Goal: Task Accomplishment & Management: Use online tool/utility

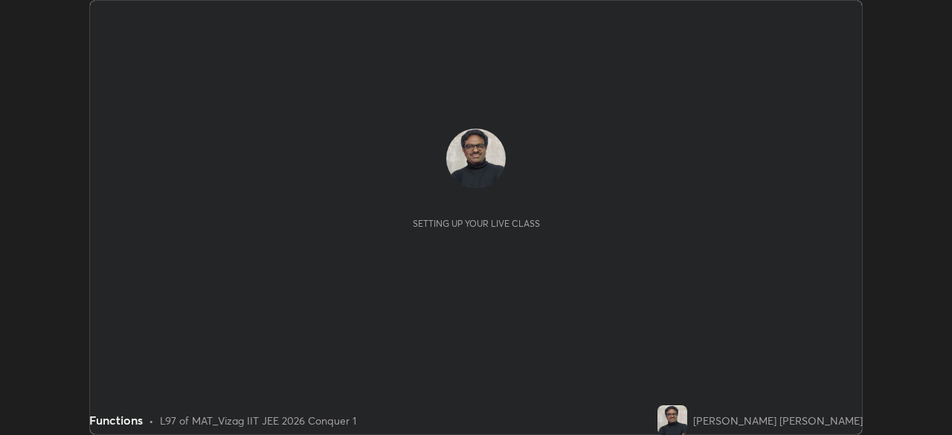
scroll to position [435, 951]
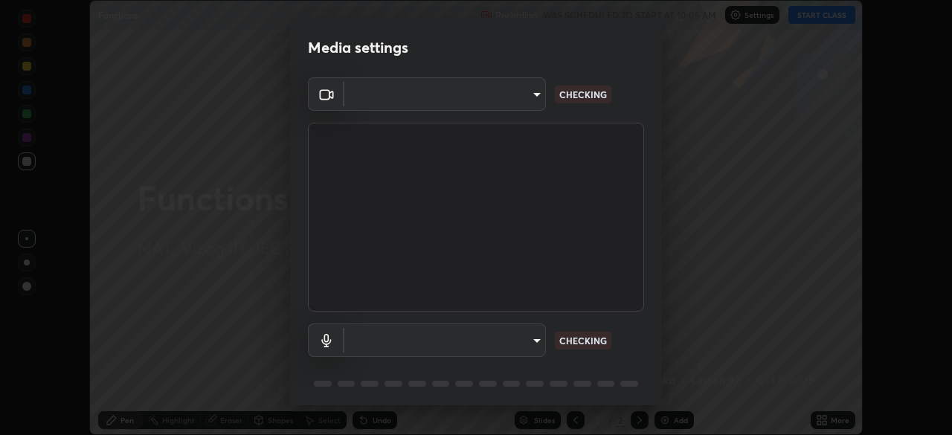
type input "e22b31622504561304a1b81eff57d23c6261876020de6d080eb4e3537e1d0af1"
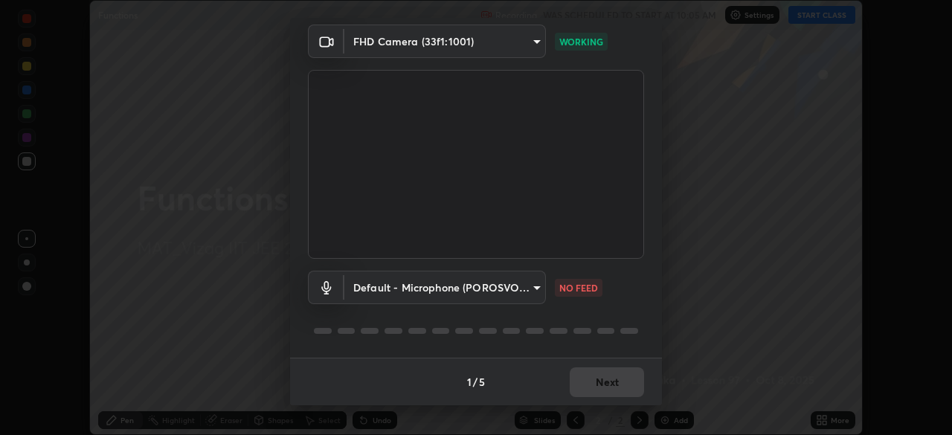
click at [529, 47] on body "Erase all Functions Recording WAS SCHEDULED TO START AT 10:05 AM Settings START…" at bounding box center [476, 217] width 952 height 435
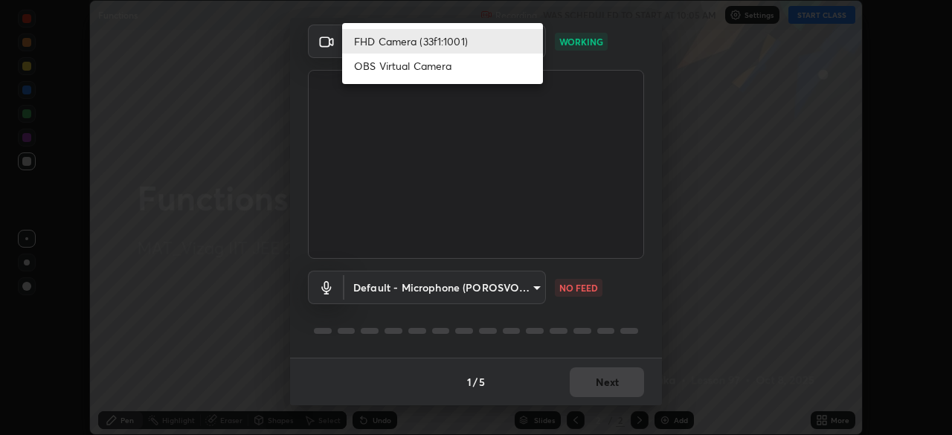
click at [725, 170] on div at bounding box center [476, 217] width 952 height 435
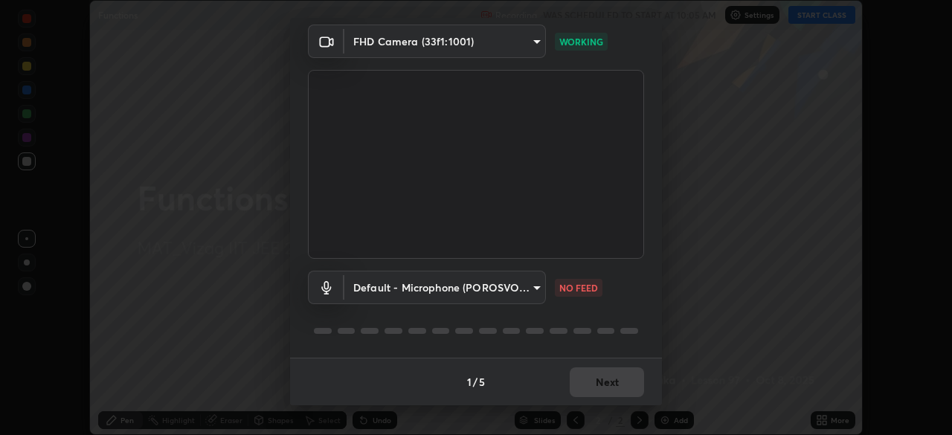
click at [535, 290] on body "Erase all Functions Recording WAS SCHEDULED TO START AT 10:05 AM Settings START…" at bounding box center [476, 217] width 952 height 435
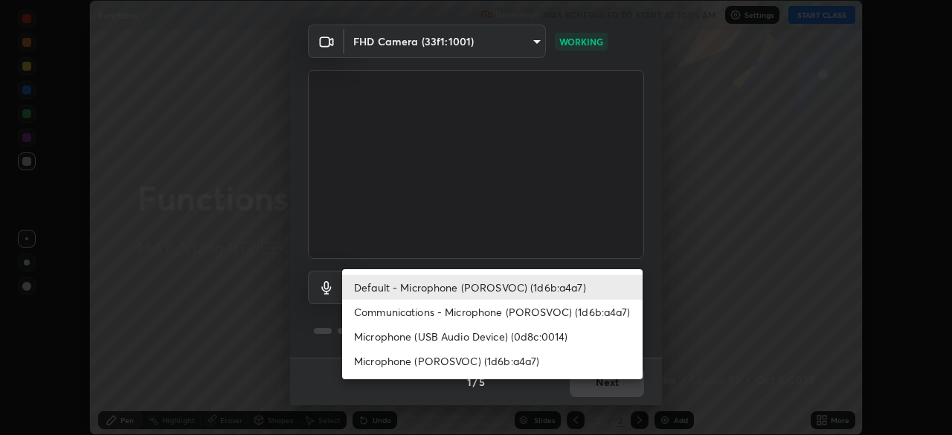
click at [543, 317] on li "Communications - Microphone (POROSVOC) (1d6b:a4a7)" at bounding box center [492, 312] width 300 height 25
type input "communications"
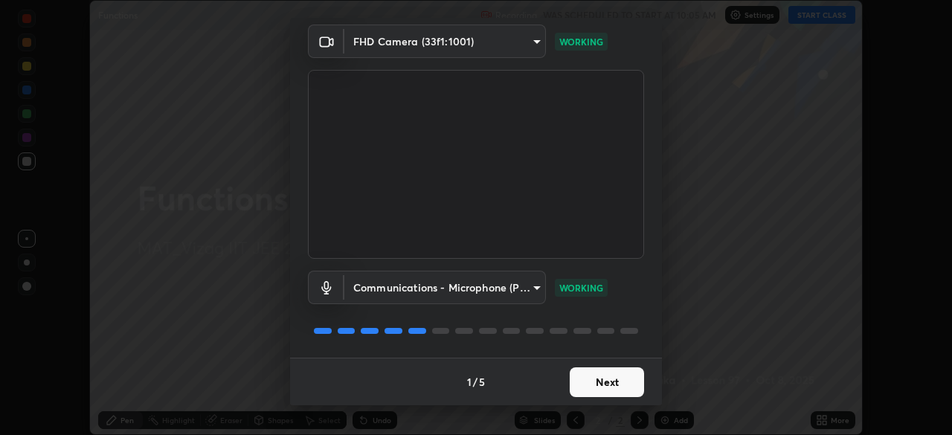
click at [622, 383] on button "Next" at bounding box center [606, 382] width 74 height 30
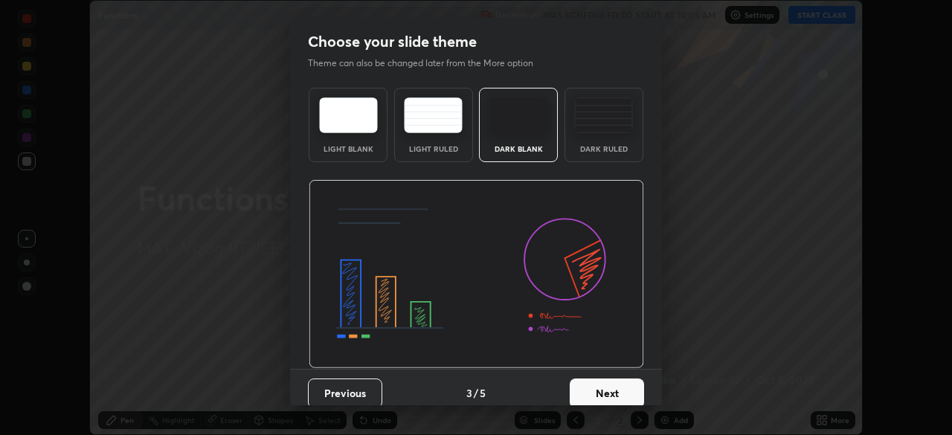
click at [619, 383] on button "Next" at bounding box center [606, 393] width 74 height 30
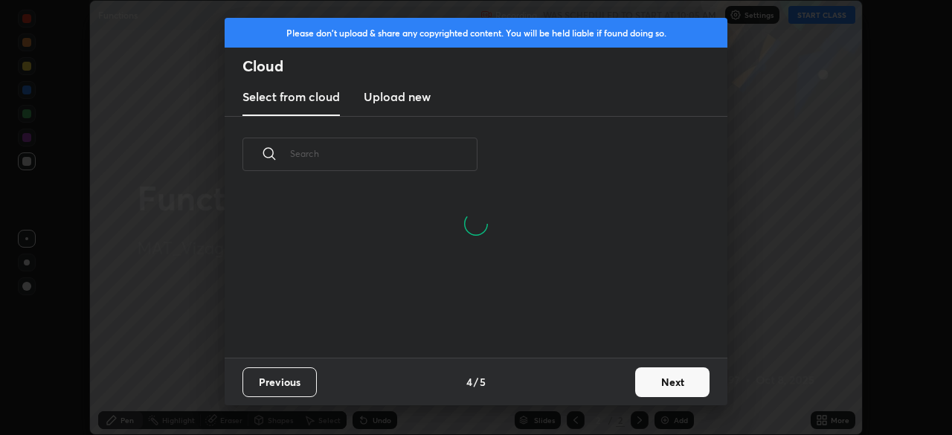
click at [667, 387] on button "Next" at bounding box center [672, 382] width 74 height 30
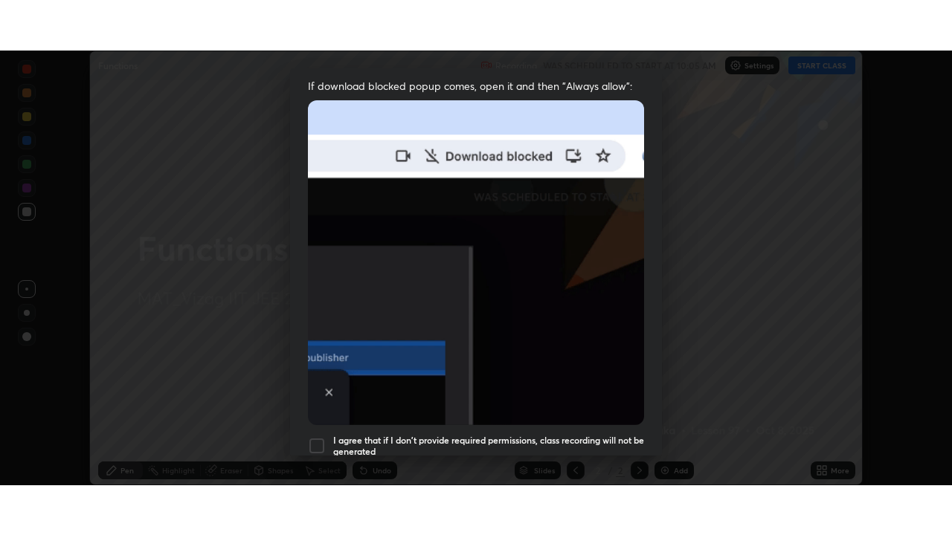
scroll to position [356, 0]
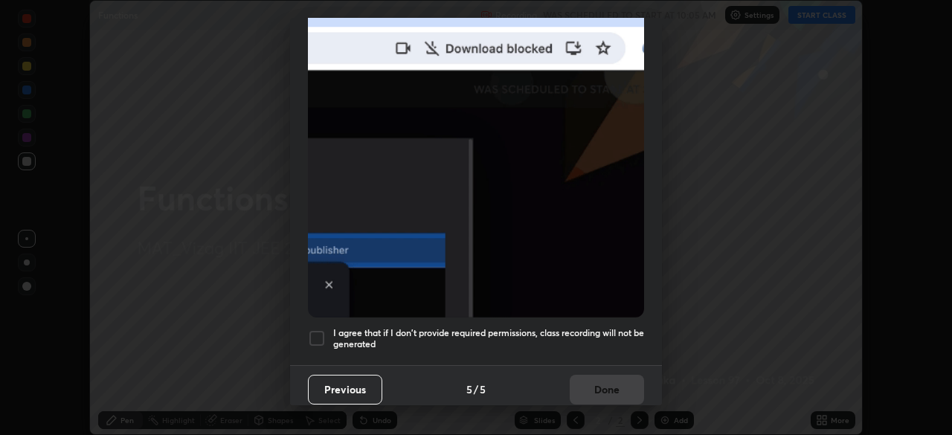
click at [608, 332] on h5 "I agree that if I don't provide required permissions, class recording will not …" at bounding box center [488, 338] width 311 height 23
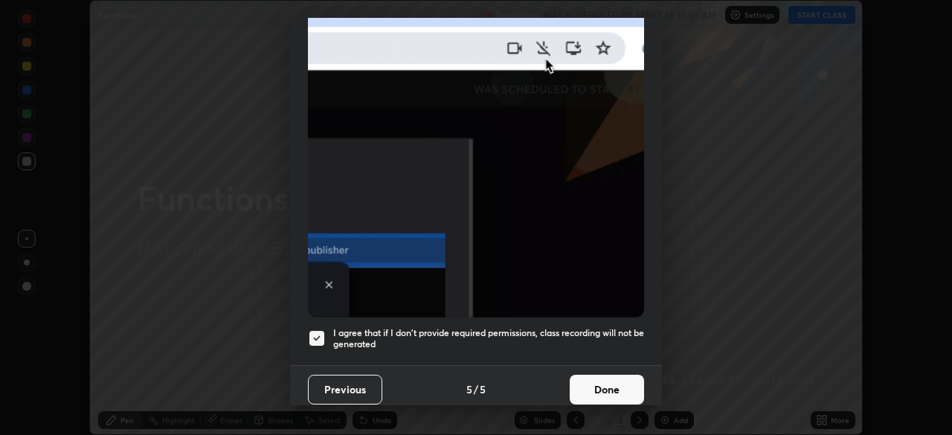
click at [610, 391] on button "Done" at bounding box center [606, 390] width 74 height 30
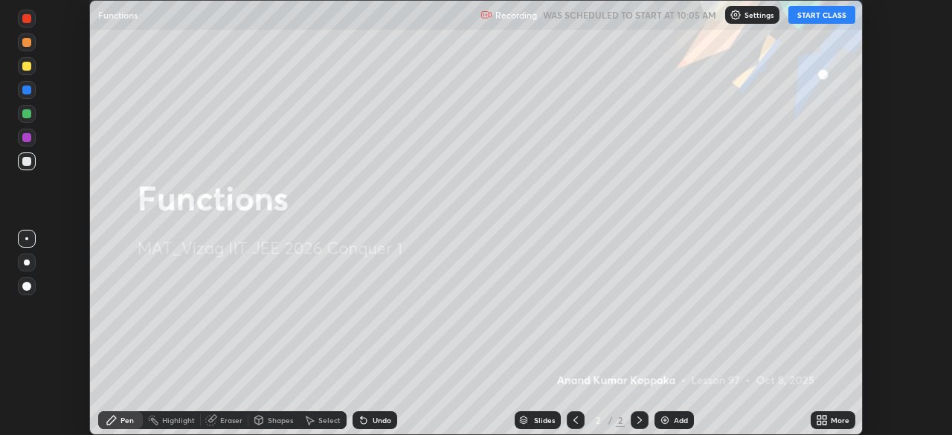
click at [832, 17] on button "START CLASS" at bounding box center [821, 15] width 67 height 18
click at [825, 420] on icon at bounding box center [822, 420] width 12 height 12
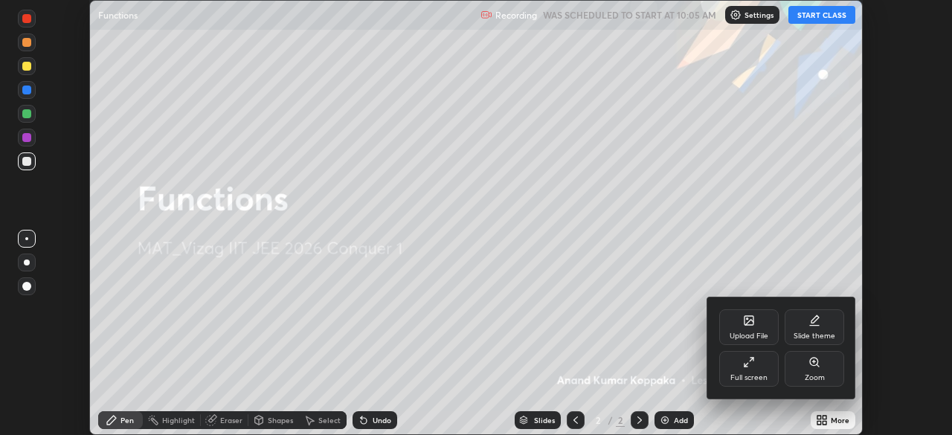
click at [758, 369] on div "Full screen" at bounding box center [748, 369] width 59 height 36
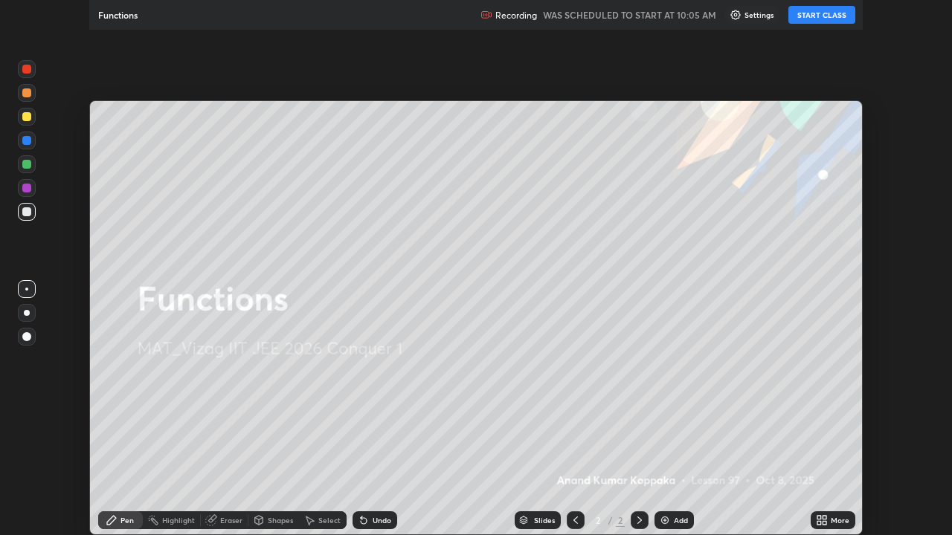
scroll to position [535, 952]
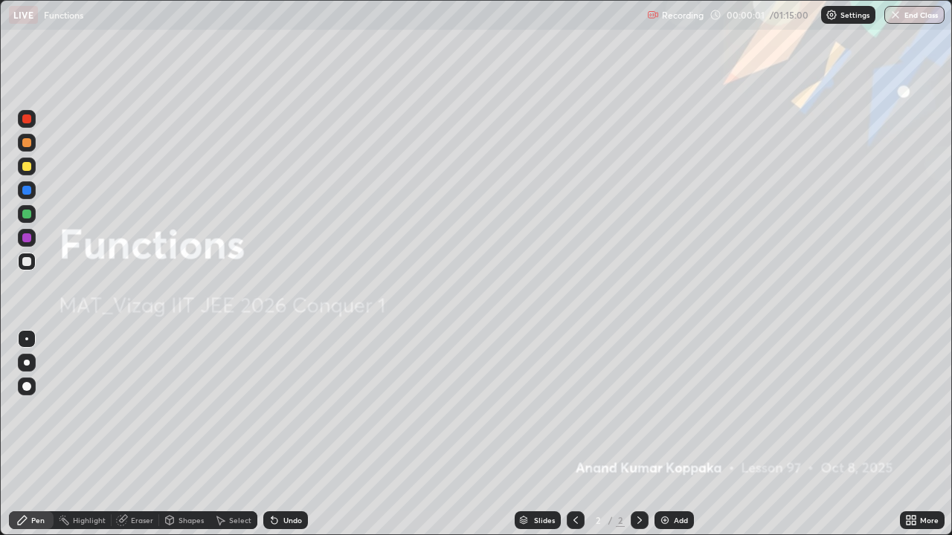
click at [675, 434] on div "Add" at bounding box center [681, 520] width 14 height 7
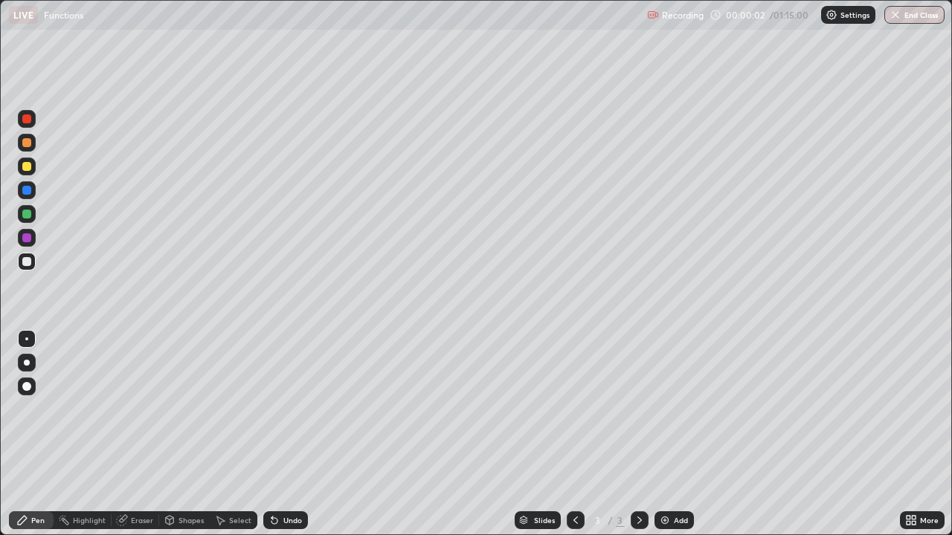
click at [27, 363] on div at bounding box center [27, 363] width 6 height 6
click at [28, 162] on div at bounding box center [26, 166] width 9 height 9
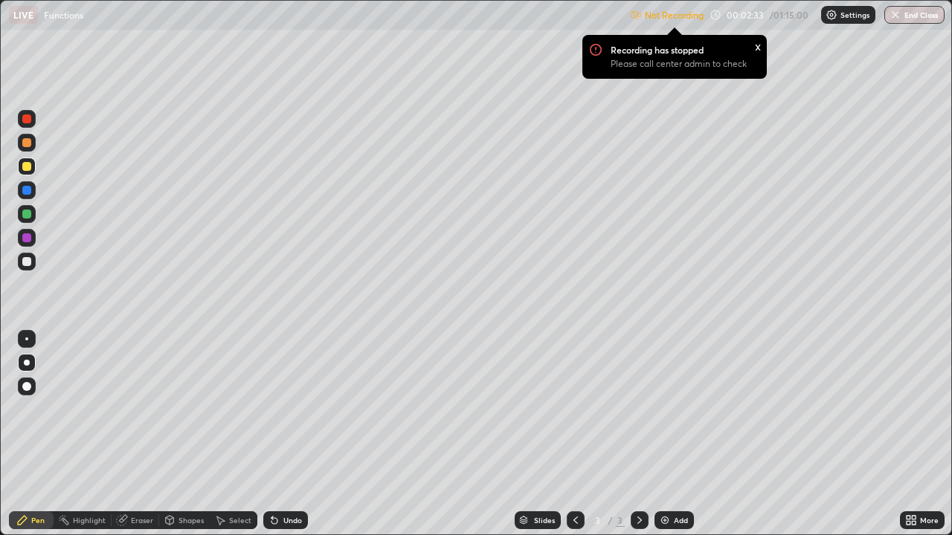
click at [843, 14] on p "Settings" at bounding box center [854, 14] width 29 height 7
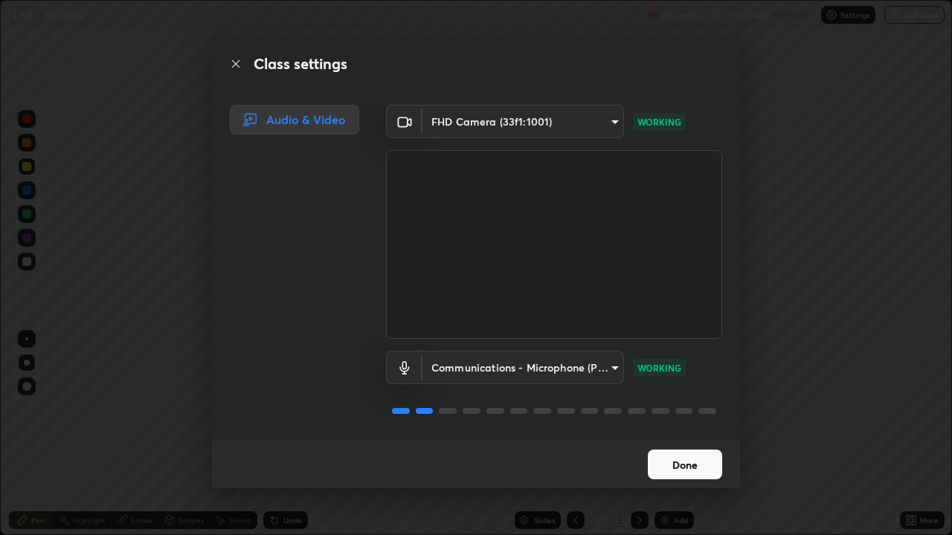
click at [696, 434] on button "Done" at bounding box center [684, 465] width 74 height 30
click at [660, 434] on button "Done" at bounding box center [684, 465] width 74 height 30
click at [588, 119] on body "Erase all LIVE Functions Recording 00:06:33 / 01:15:00 Settings End Class Setti…" at bounding box center [476, 267] width 952 height 535
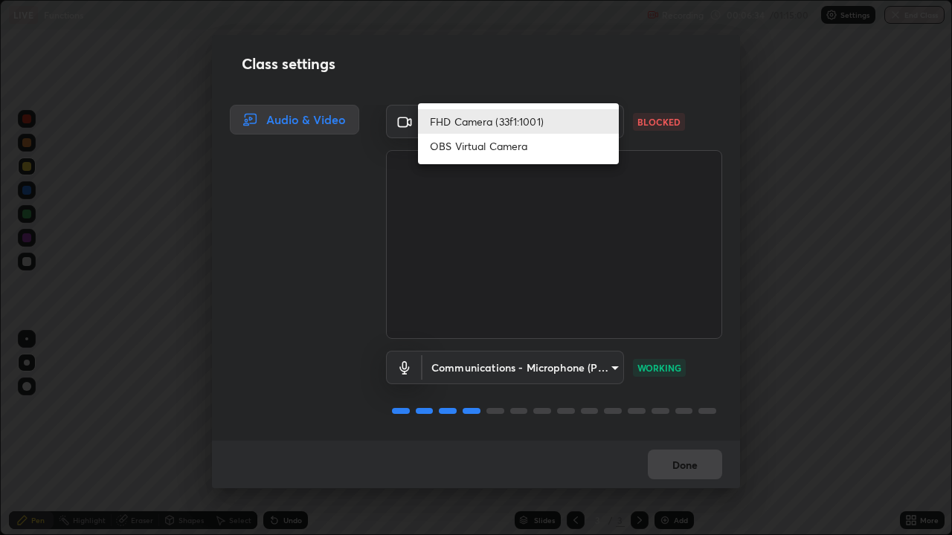
click at [561, 122] on li "FHD Camera (33f1:1001)" at bounding box center [518, 121] width 201 height 25
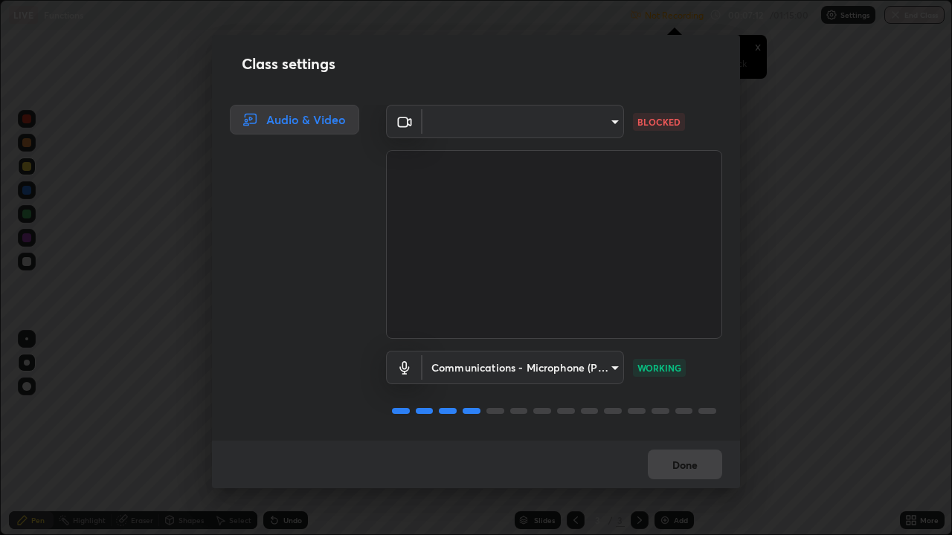
click at [464, 120] on body "Erase all LIVE Functions Not Recording Recording has stopped Please call center…" at bounding box center [476, 267] width 952 height 535
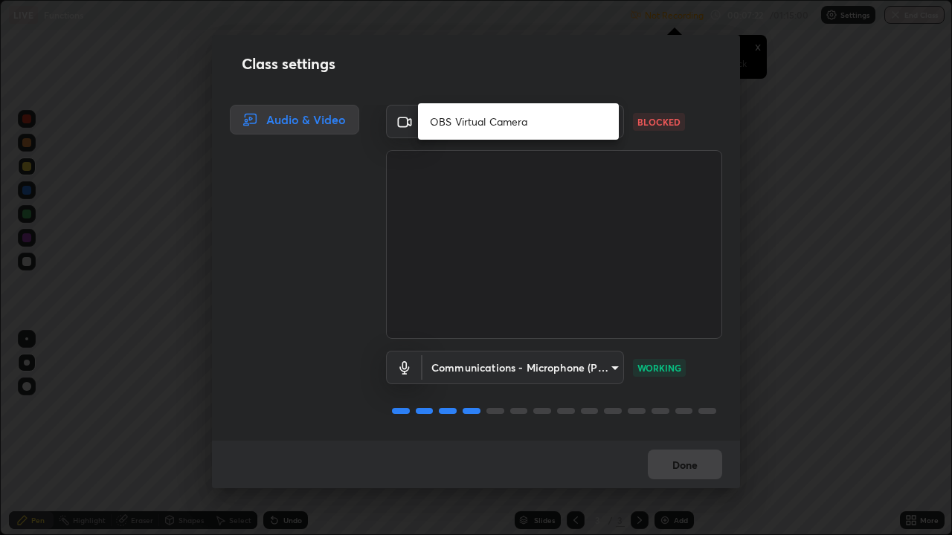
click at [451, 126] on li "OBS Virtual Camera" at bounding box center [518, 121] width 201 height 25
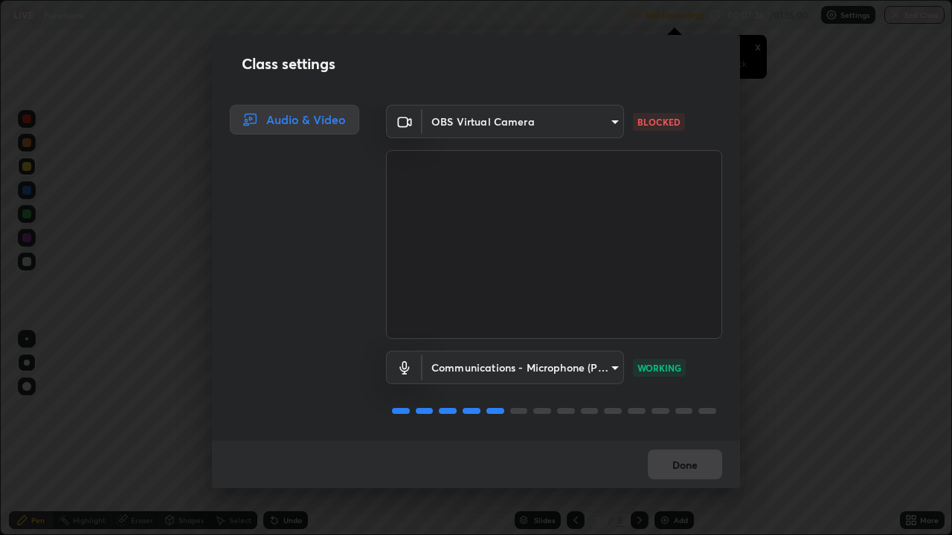
click at [448, 123] on body "Erase all LIVE Functions Not Recording Recording has stopped Please call center…" at bounding box center [476, 267] width 952 height 535
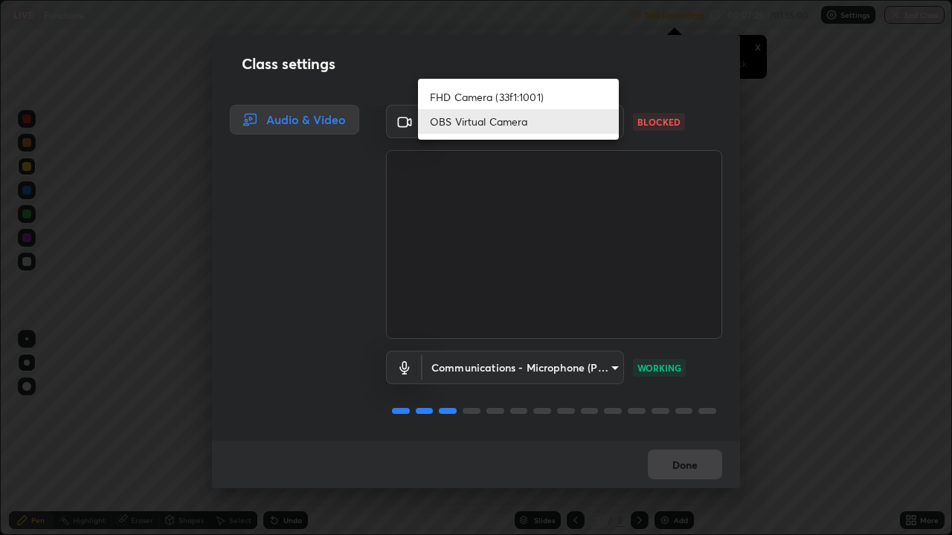
click at [456, 96] on li "FHD Camera (33f1:1001)" at bounding box center [518, 97] width 201 height 25
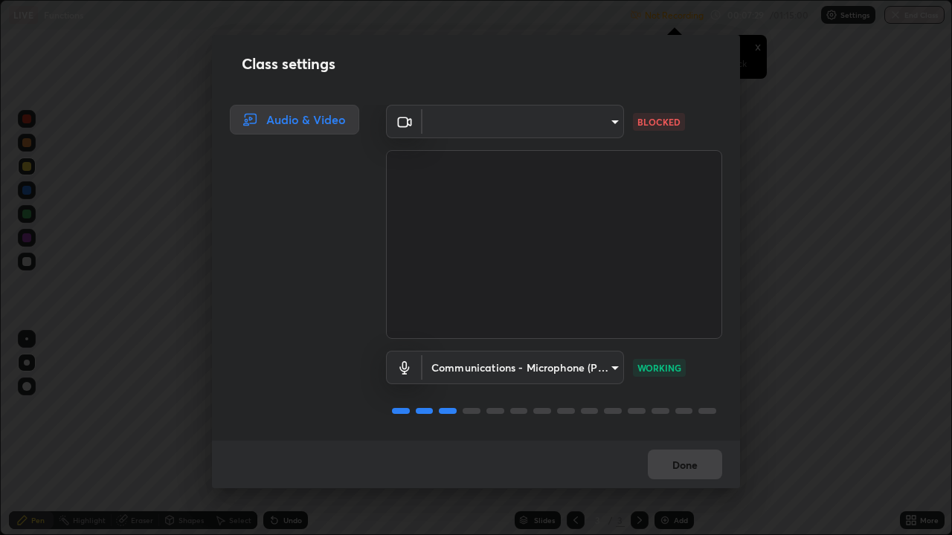
click at [448, 126] on body "Erase all LIVE Functions Not Recording Recording has stopped Please call center…" at bounding box center [476, 267] width 952 height 535
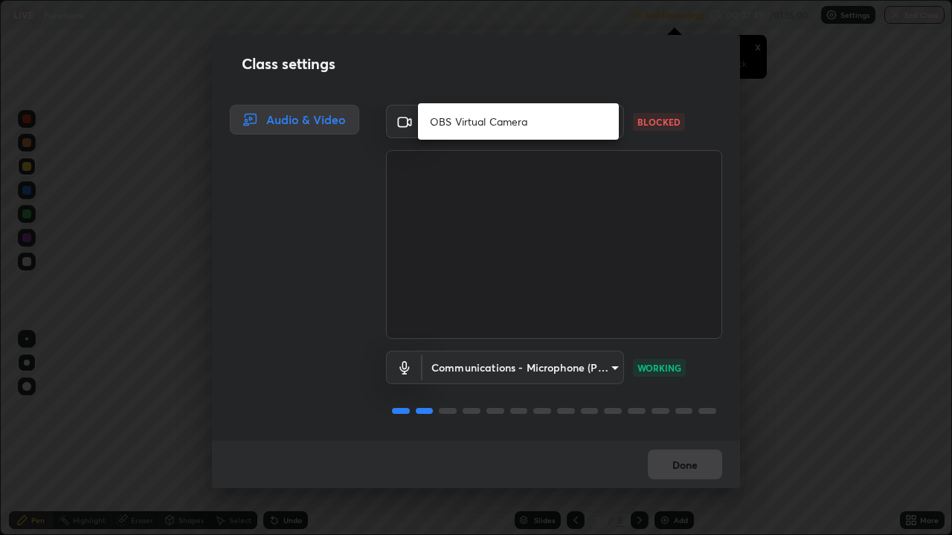
click at [421, 85] on div at bounding box center [476, 267] width 952 height 535
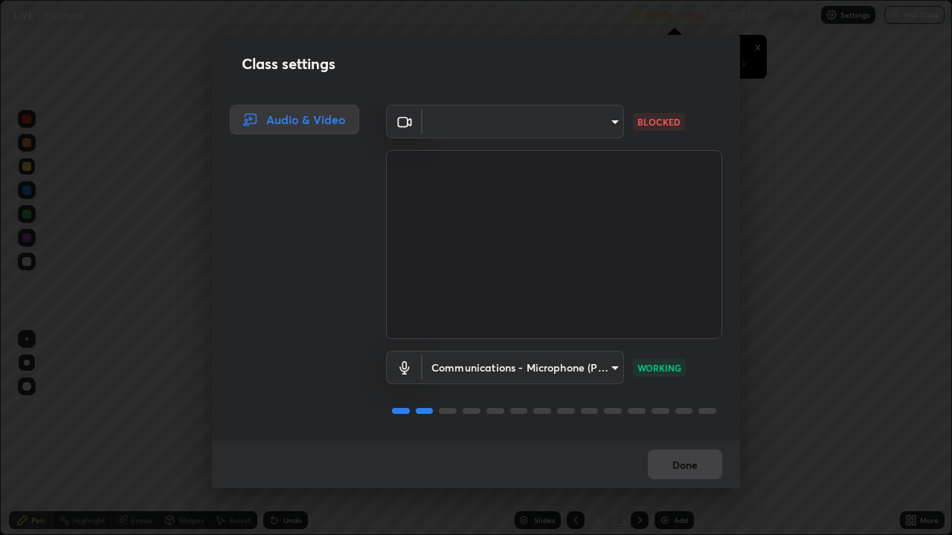
click at [469, 119] on body "Erase all LIVE Functions Not Recording Recording has stopped Please call center…" at bounding box center [476, 267] width 952 height 535
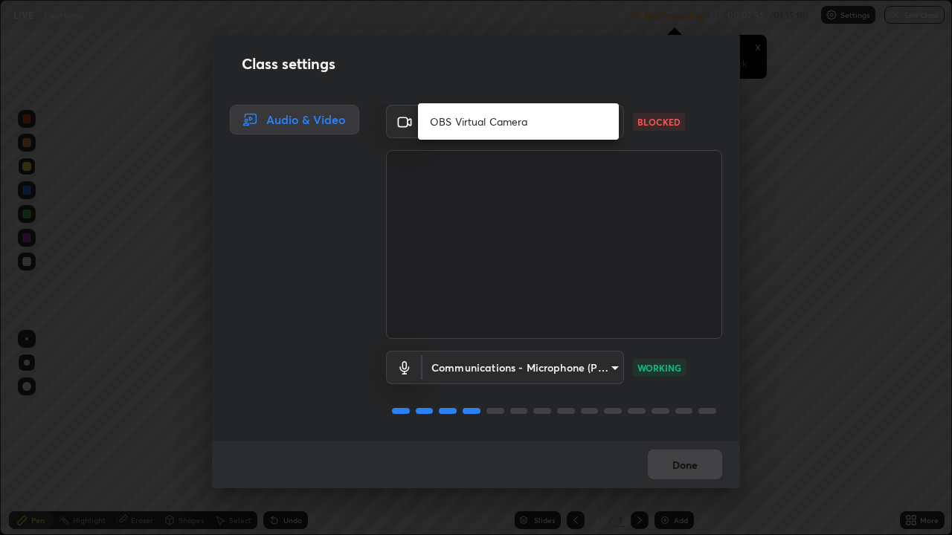
click at [452, 85] on div at bounding box center [476, 267] width 952 height 535
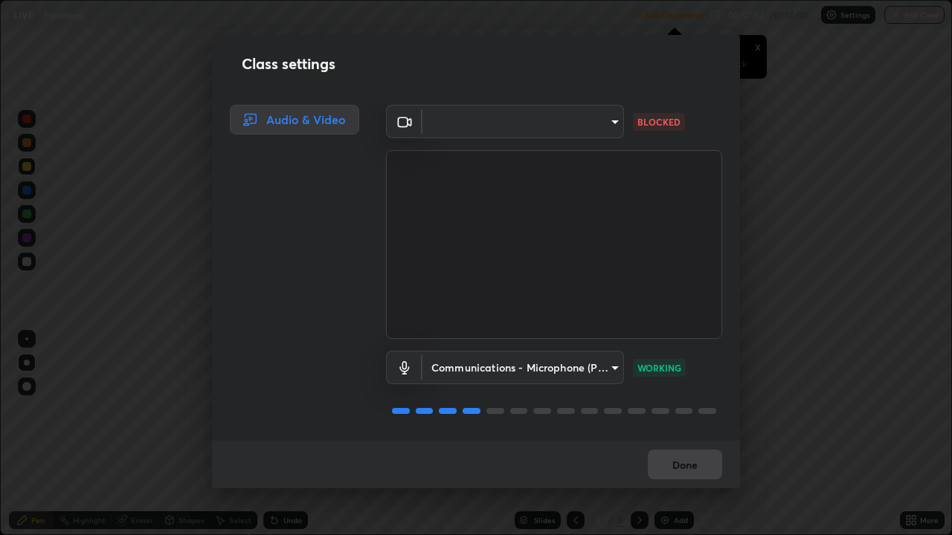
click at [466, 120] on body "Erase all LIVE Functions Not Recording Recording has stopped Please call center…" at bounding box center [476, 267] width 952 height 535
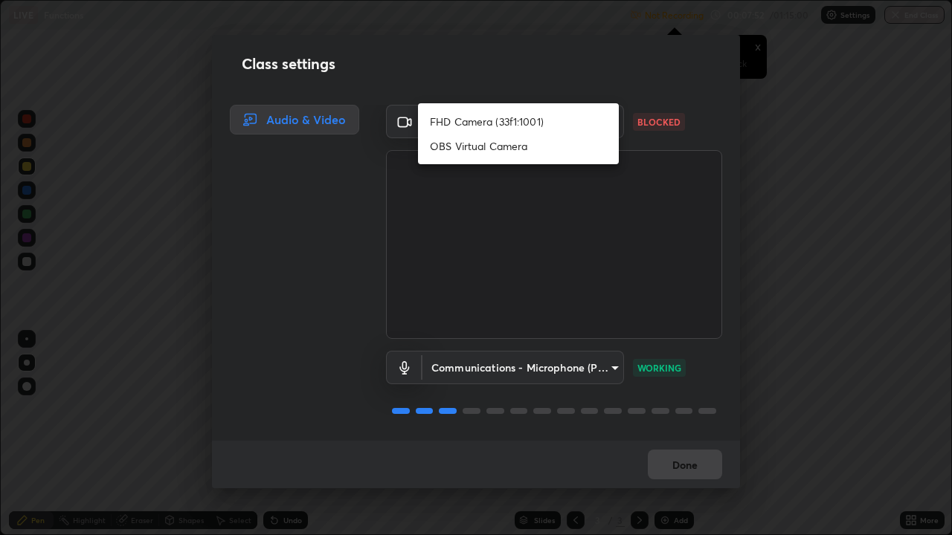
click at [472, 123] on li "FHD Camera (33f1:1001)" at bounding box center [518, 121] width 201 height 25
type input "5c6b0af35513086b0a0659fbc509e925eebf8a976f5a033a2ae8076cdd39b52a"
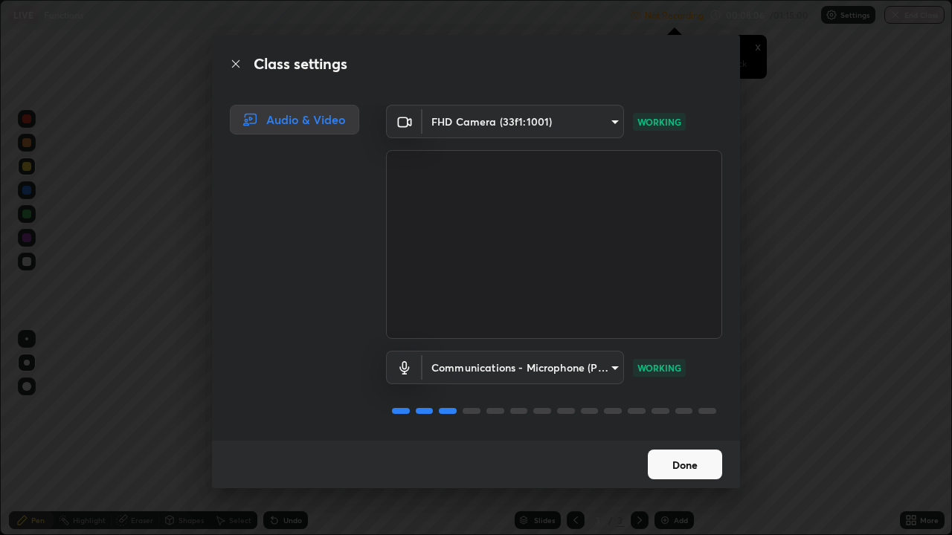
scroll to position [1, 0]
click at [662, 434] on button "Done" at bounding box center [684, 465] width 74 height 30
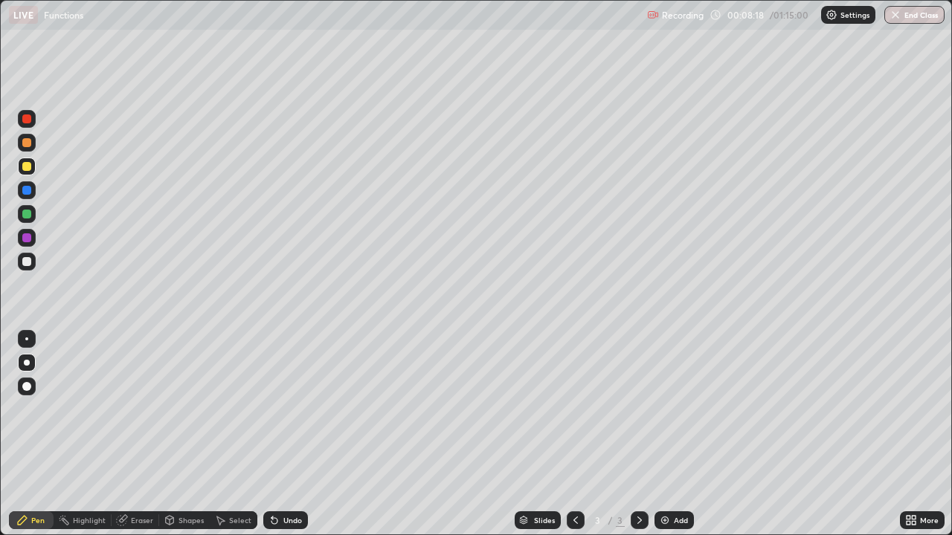
click at [28, 262] on div at bounding box center [26, 261] width 9 height 9
click at [28, 169] on div at bounding box center [26, 166] width 9 height 9
click at [27, 267] on div at bounding box center [27, 262] width 18 height 18
click at [30, 169] on div at bounding box center [26, 166] width 9 height 9
click at [33, 265] on div at bounding box center [27, 262] width 18 height 18
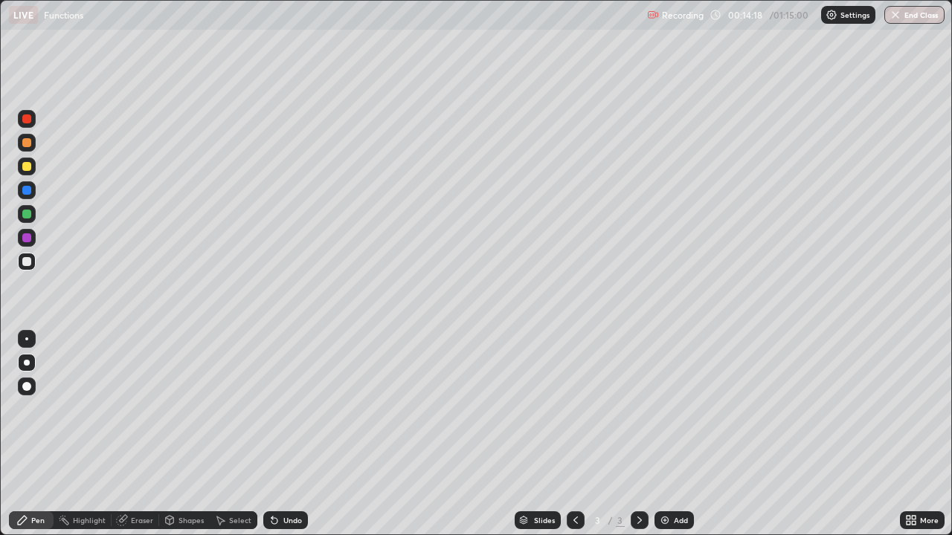
click at [666, 434] on img at bounding box center [665, 520] width 12 height 12
click at [29, 166] on div at bounding box center [26, 166] width 9 height 9
click at [28, 268] on div at bounding box center [27, 262] width 18 height 18
click at [28, 172] on div at bounding box center [27, 167] width 18 height 18
click at [272, 434] on icon at bounding box center [274, 521] width 6 height 6
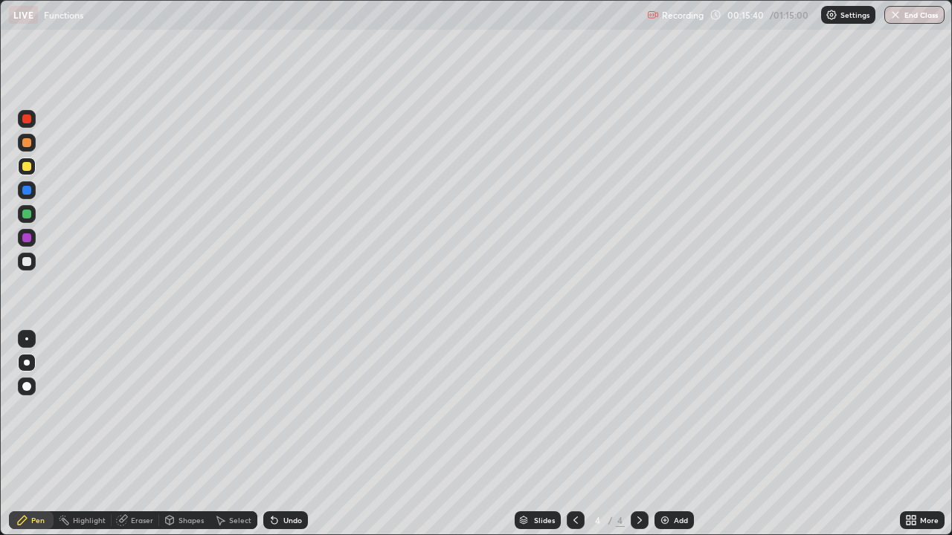
click at [129, 434] on div "Eraser" at bounding box center [136, 520] width 48 height 18
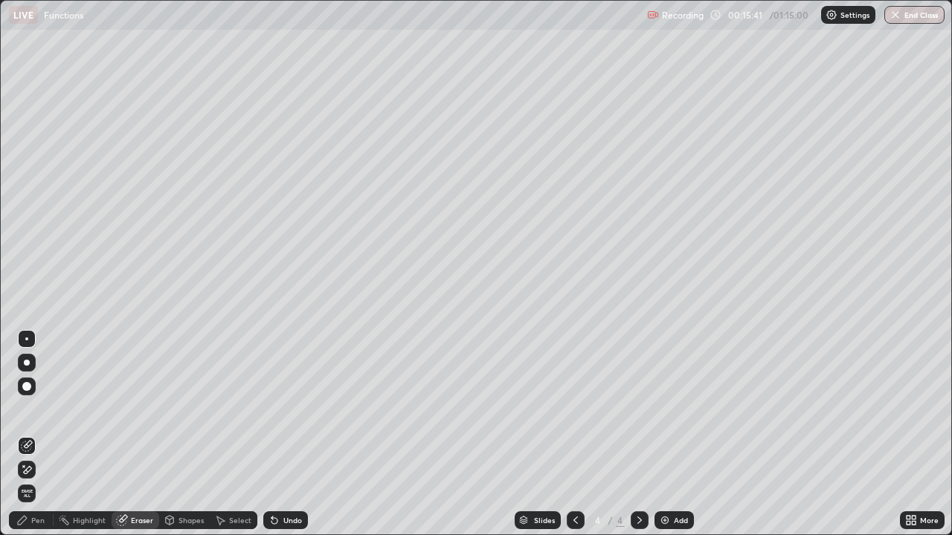
click at [36, 434] on div "Pen" at bounding box center [37, 520] width 13 height 7
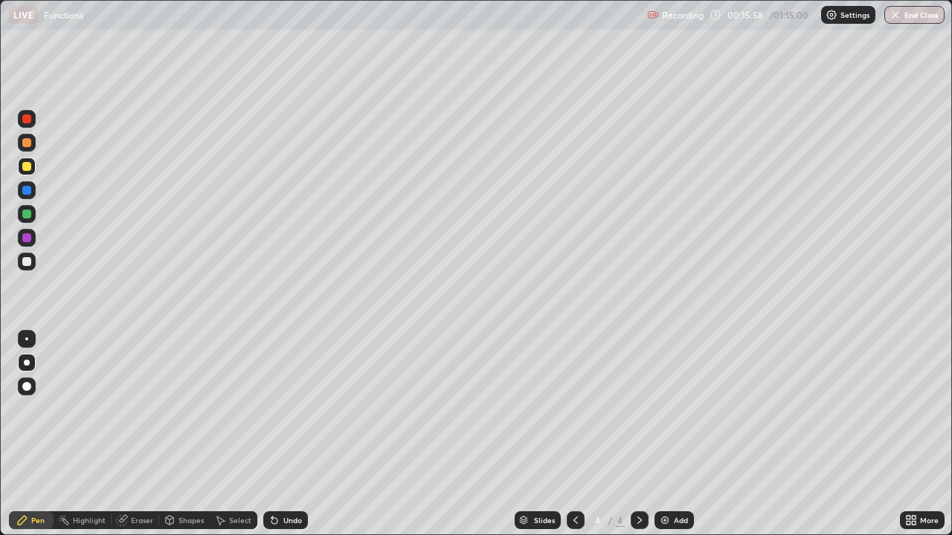
click at [24, 260] on div at bounding box center [26, 261] width 9 height 9
click at [28, 170] on div at bounding box center [26, 166] width 9 height 9
click at [26, 264] on div at bounding box center [26, 261] width 9 height 9
click at [139, 434] on div "Eraser" at bounding box center [142, 520] width 22 height 7
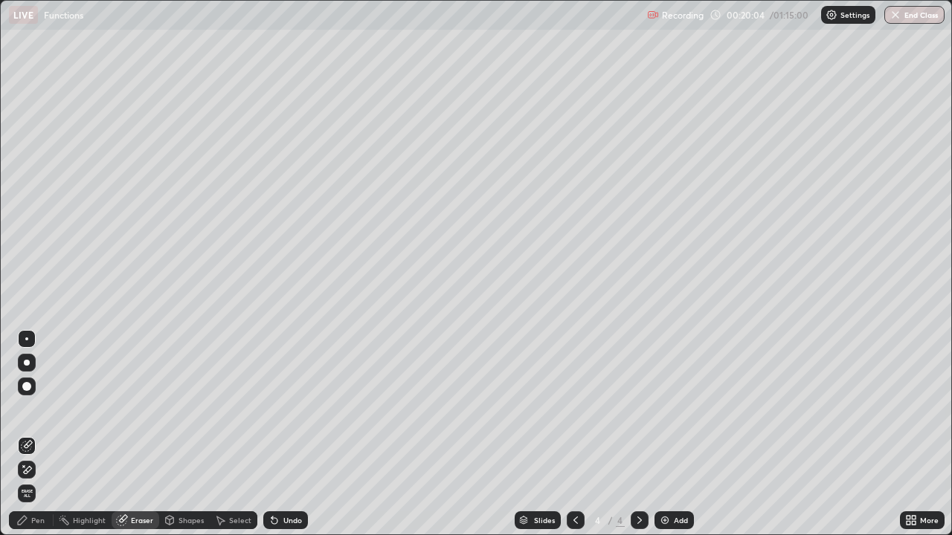
click at [34, 434] on div "Pen" at bounding box center [31, 520] width 45 height 18
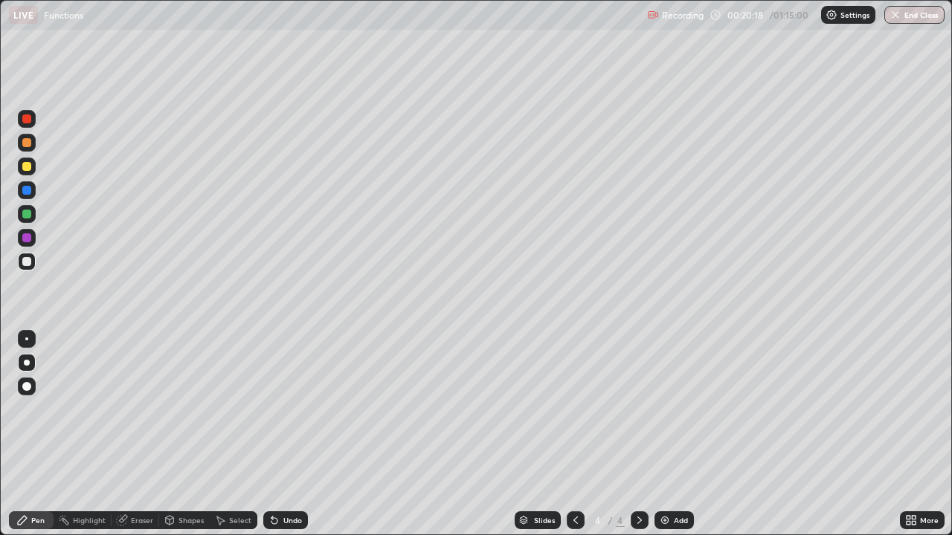
click at [29, 213] on div at bounding box center [26, 214] width 9 height 9
click at [666, 434] on div "Add" at bounding box center [673, 520] width 39 height 18
click at [29, 169] on div at bounding box center [26, 166] width 9 height 9
click at [288, 434] on div "Undo" at bounding box center [292, 520] width 19 height 7
click at [290, 434] on div "Undo" at bounding box center [292, 520] width 19 height 7
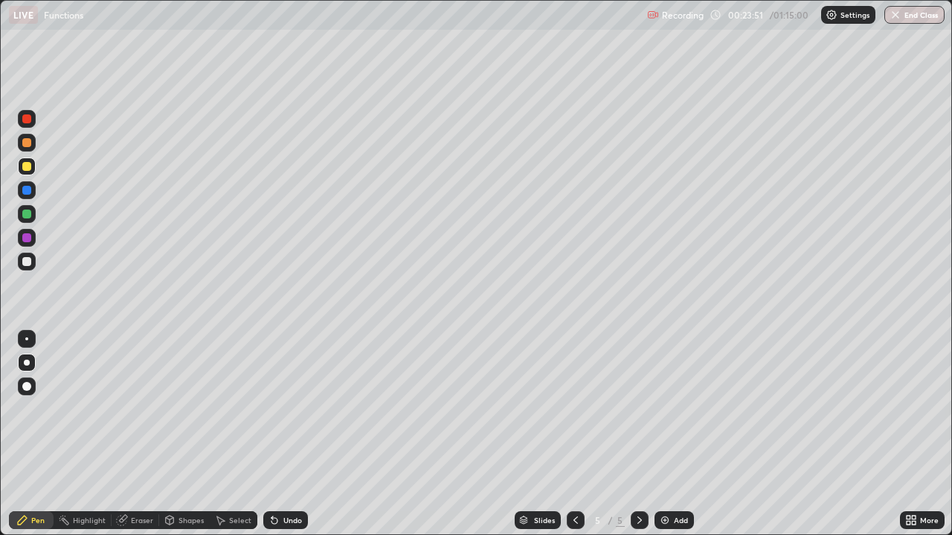
click at [293, 434] on div "Undo" at bounding box center [292, 520] width 19 height 7
click at [27, 262] on div at bounding box center [26, 261] width 9 height 9
click at [287, 434] on div "Undo" at bounding box center [292, 520] width 19 height 7
click at [291, 434] on div "Undo" at bounding box center [292, 520] width 19 height 7
click at [294, 434] on div "Undo" at bounding box center [292, 520] width 19 height 7
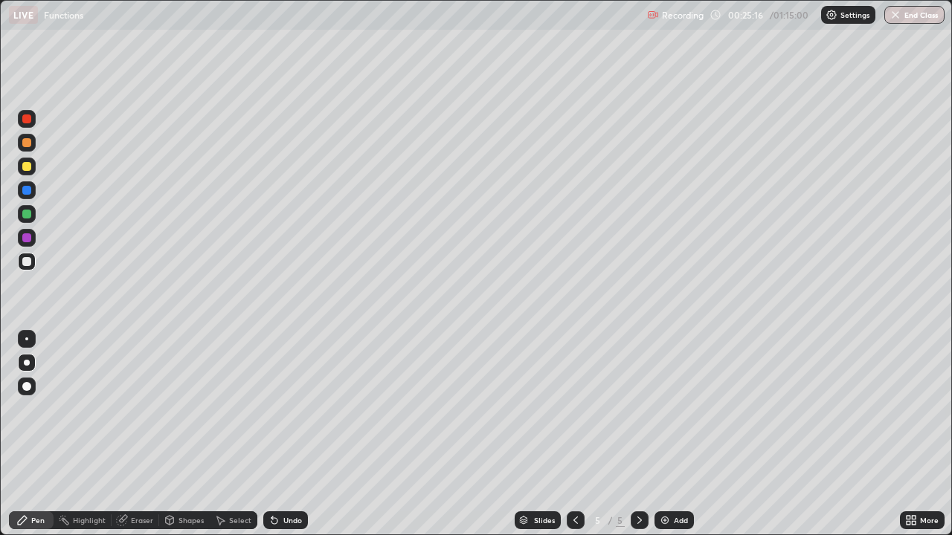
click at [290, 434] on div "Undo" at bounding box center [292, 520] width 19 height 7
click at [30, 214] on div at bounding box center [26, 214] width 9 height 9
click at [29, 169] on div at bounding box center [26, 166] width 9 height 9
click at [28, 268] on div at bounding box center [27, 262] width 18 height 18
click at [280, 434] on div "Undo" at bounding box center [285, 520] width 45 height 18
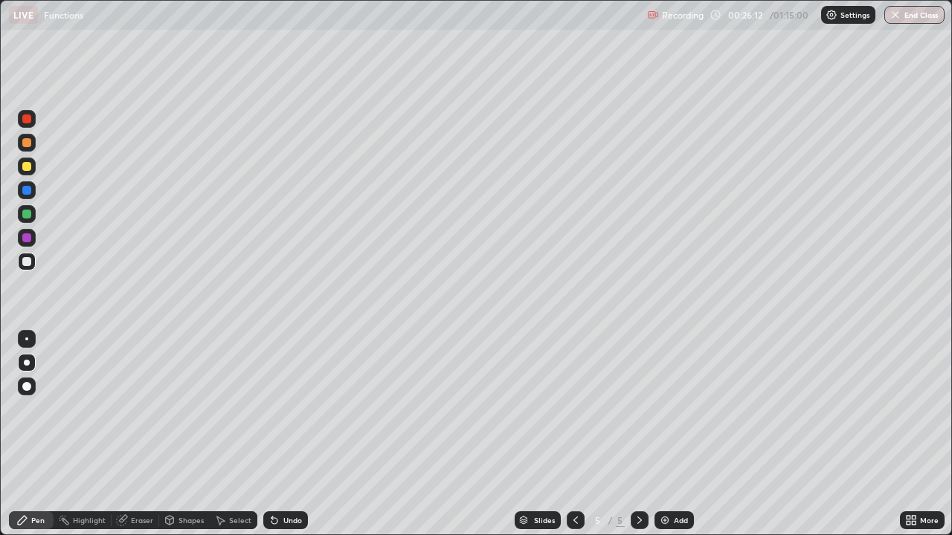
click at [26, 169] on div at bounding box center [26, 166] width 9 height 9
click at [27, 258] on div at bounding box center [26, 261] width 9 height 9
click at [28, 215] on div at bounding box center [26, 214] width 9 height 9
click at [37, 265] on div at bounding box center [27, 262] width 24 height 24
click at [25, 170] on div at bounding box center [26, 166] width 9 height 9
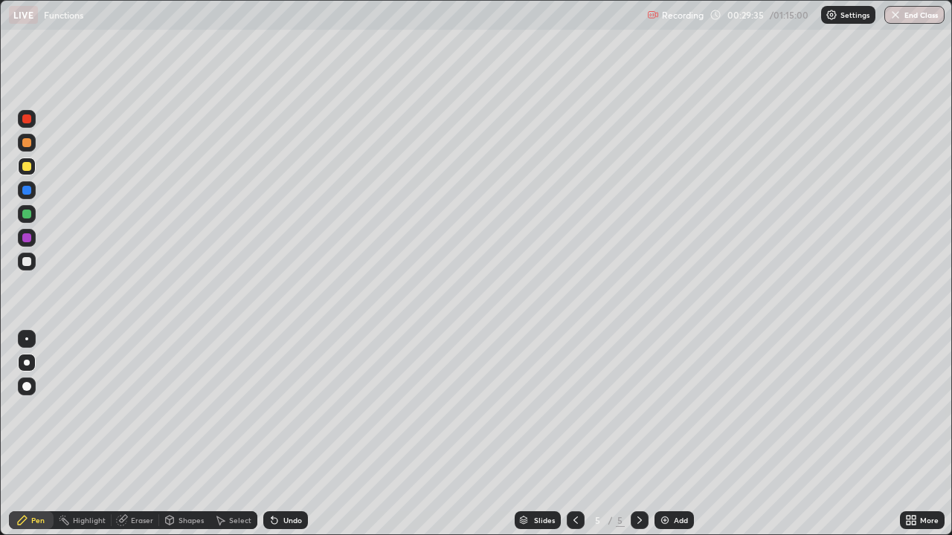
click at [28, 262] on div at bounding box center [26, 261] width 9 height 9
click at [32, 221] on div at bounding box center [27, 214] width 18 height 18
click at [30, 265] on div at bounding box center [26, 261] width 9 height 9
click at [668, 434] on img at bounding box center [665, 520] width 12 height 12
click at [26, 170] on div at bounding box center [26, 166] width 9 height 9
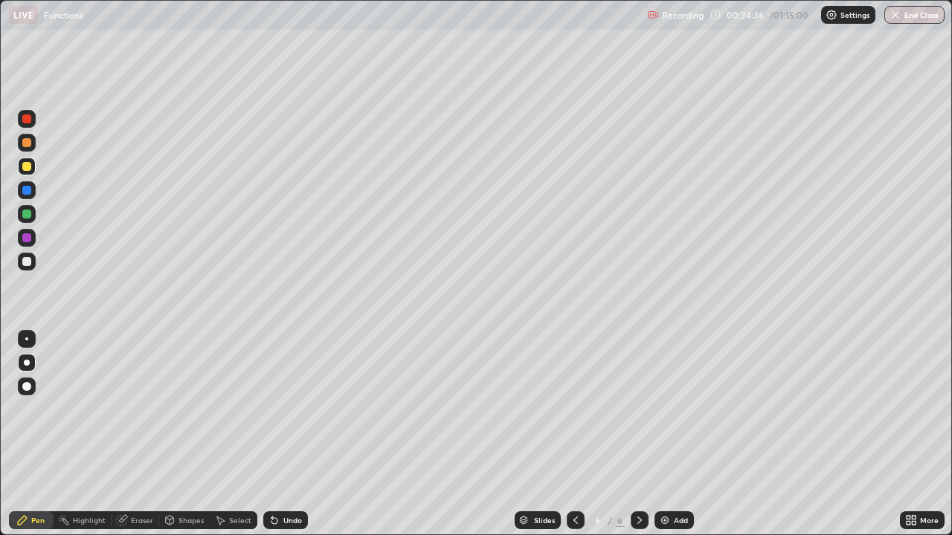
click at [28, 265] on div at bounding box center [26, 261] width 9 height 9
click at [29, 169] on div at bounding box center [26, 166] width 9 height 9
click at [28, 262] on div at bounding box center [26, 261] width 9 height 9
click at [34, 217] on div at bounding box center [27, 214] width 18 height 18
click at [28, 259] on div at bounding box center [26, 261] width 9 height 9
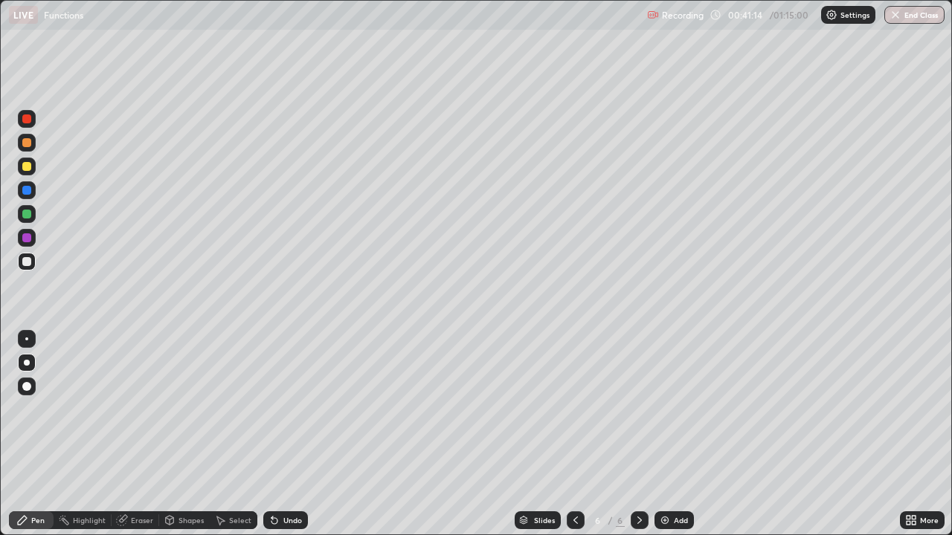
click at [675, 434] on div "Add" at bounding box center [673, 520] width 39 height 18
click at [25, 170] on div at bounding box center [26, 166] width 9 height 9
click at [28, 263] on div at bounding box center [26, 261] width 9 height 9
click at [279, 434] on div "Undo" at bounding box center [285, 520] width 45 height 18
click at [26, 221] on div at bounding box center [27, 214] width 18 height 18
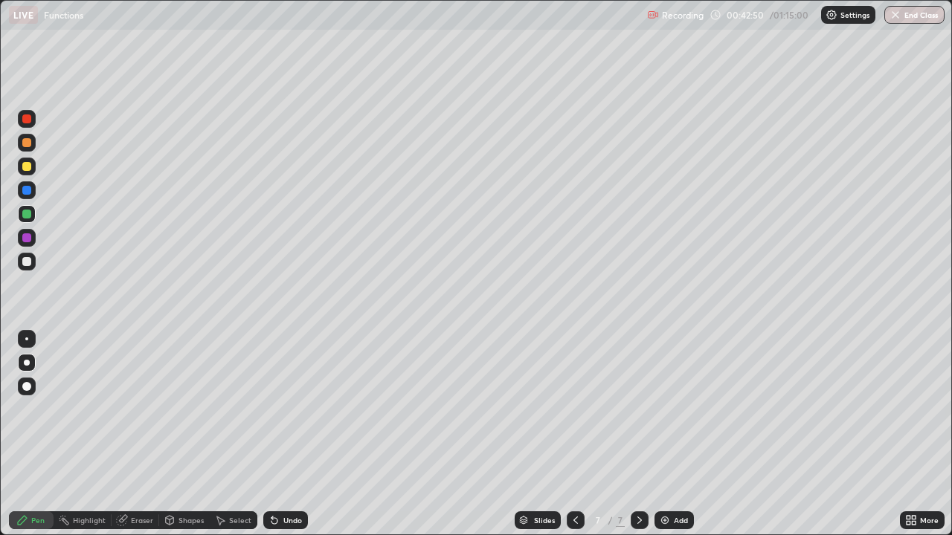
click at [27, 262] on div at bounding box center [26, 261] width 9 height 9
click at [26, 169] on div at bounding box center [26, 166] width 9 height 9
click at [33, 261] on div at bounding box center [27, 262] width 18 height 18
click at [292, 434] on div "Undo" at bounding box center [292, 520] width 19 height 7
click at [291, 434] on div "Undo" at bounding box center [285, 520] width 45 height 18
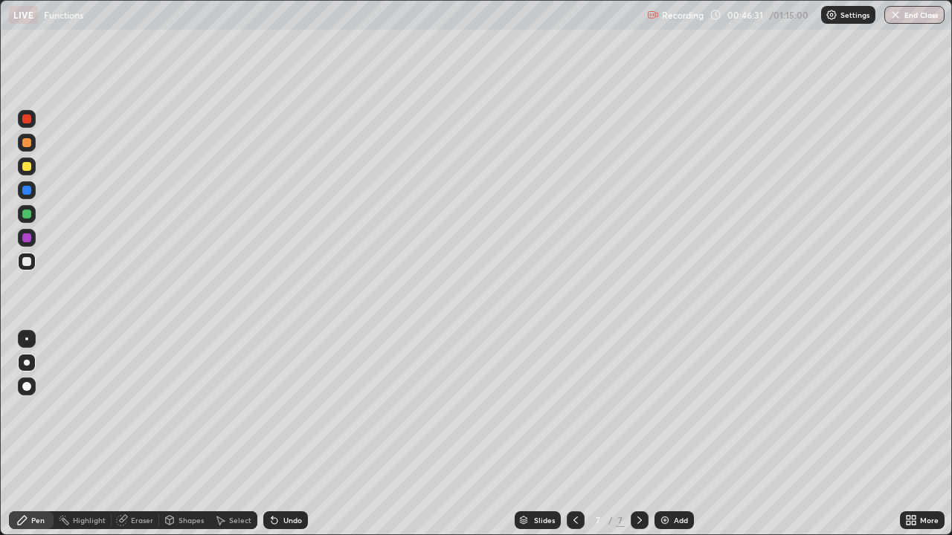
click at [291, 434] on div "Undo" at bounding box center [285, 520] width 45 height 18
click at [679, 434] on div "Add" at bounding box center [681, 520] width 14 height 7
click at [30, 169] on div at bounding box center [26, 166] width 9 height 9
click at [285, 434] on div "Undo" at bounding box center [292, 520] width 19 height 7
click at [33, 259] on div at bounding box center [27, 262] width 18 height 18
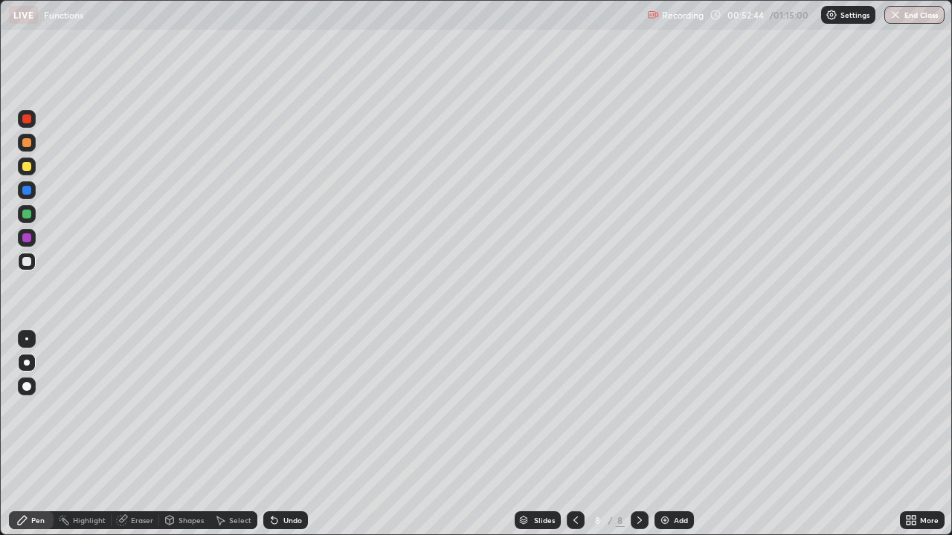
click at [230, 434] on div "Select" at bounding box center [240, 520] width 22 height 7
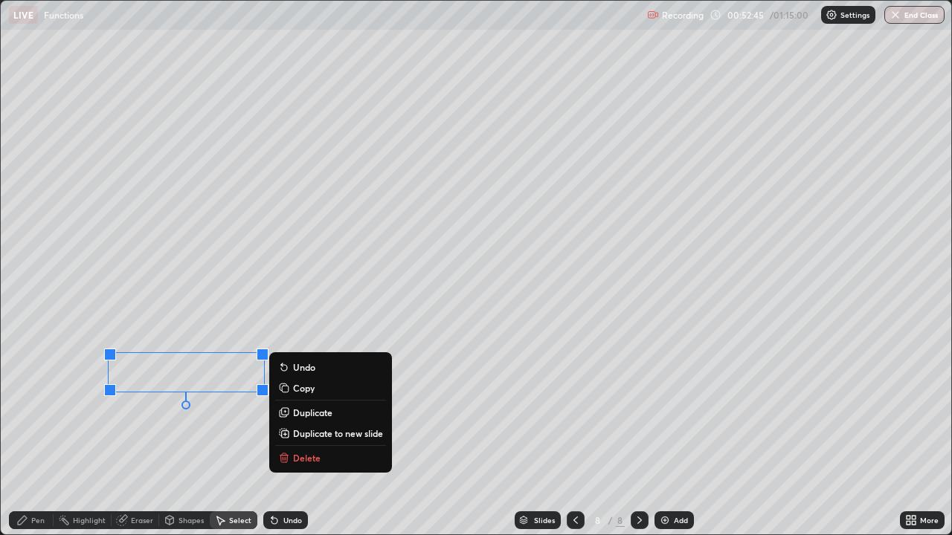
click at [306, 434] on p "Delete" at bounding box center [307, 458] width 28 height 12
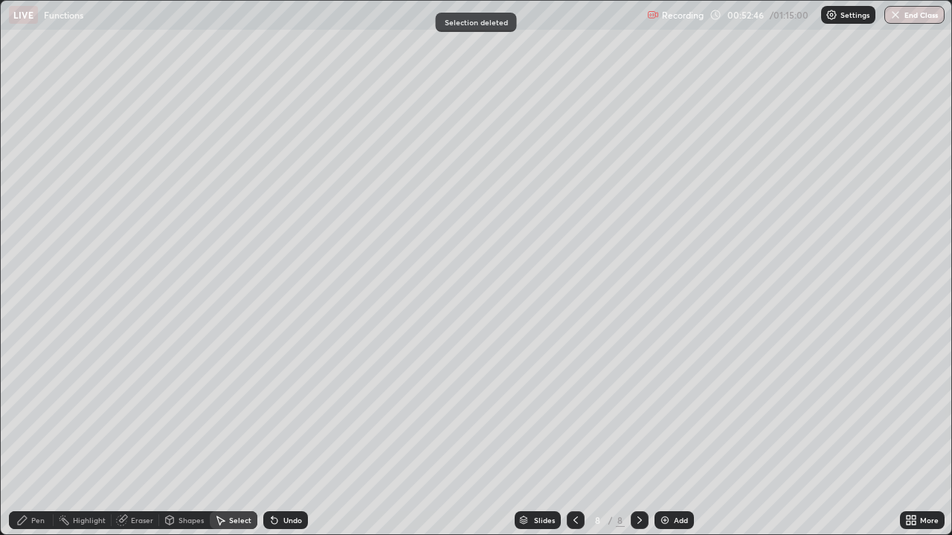
click at [36, 434] on div "Pen" at bounding box center [31, 520] width 45 height 18
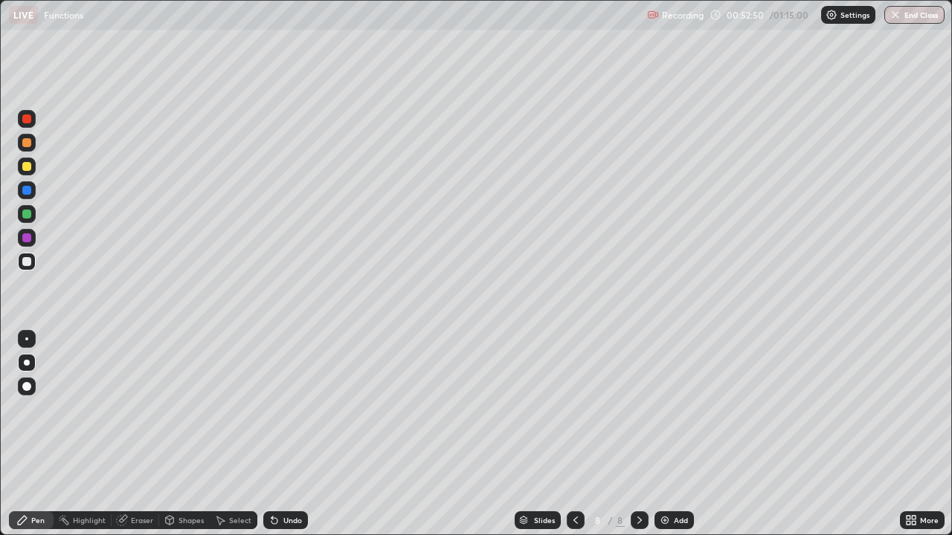
click at [27, 167] on div at bounding box center [26, 166] width 9 height 9
click at [25, 262] on div at bounding box center [26, 261] width 9 height 9
click at [28, 172] on div at bounding box center [27, 167] width 18 height 18
click at [28, 262] on div at bounding box center [26, 261] width 9 height 9
click at [28, 143] on div at bounding box center [26, 142] width 9 height 9
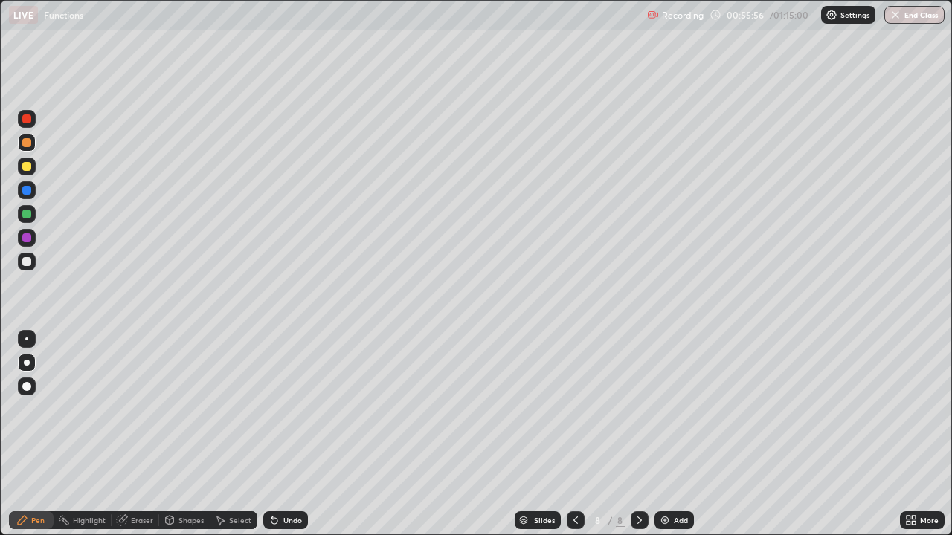
click at [28, 213] on div at bounding box center [26, 214] width 9 height 9
click at [27, 169] on div at bounding box center [26, 166] width 9 height 9
click at [30, 262] on div at bounding box center [26, 261] width 9 height 9
click at [234, 434] on div "Select" at bounding box center [240, 520] width 22 height 7
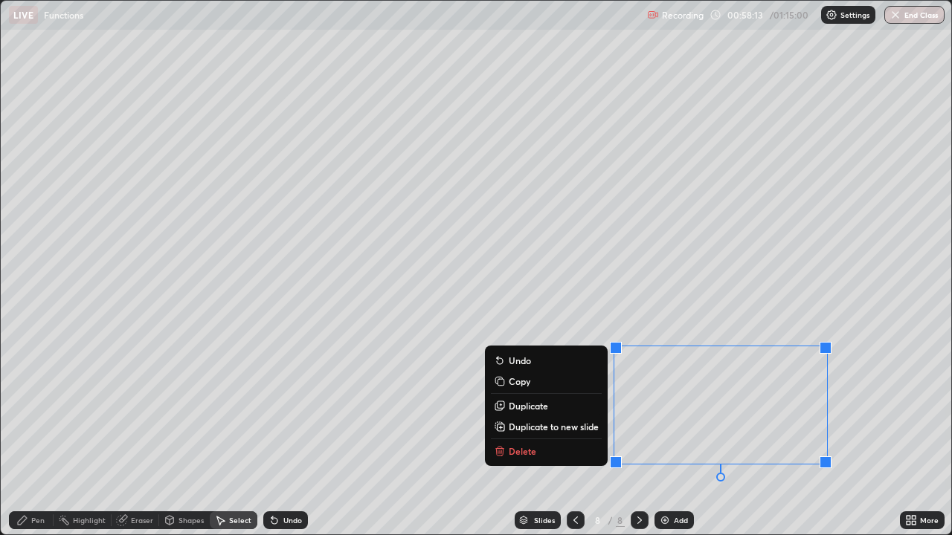
click at [554, 430] on p "Duplicate to new slide" at bounding box center [553, 427] width 90 height 12
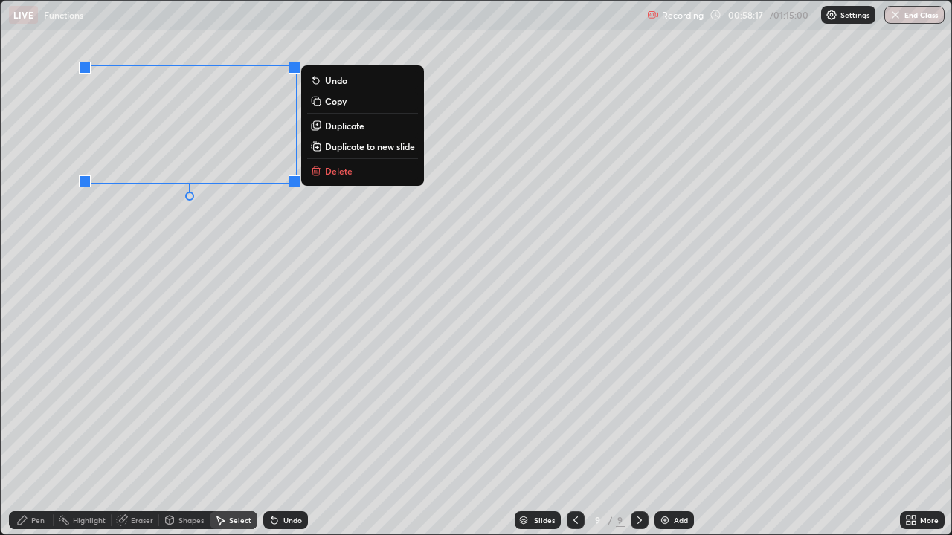
click at [36, 434] on div "Pen" at bounding box center [37, 520] width 13 height 7
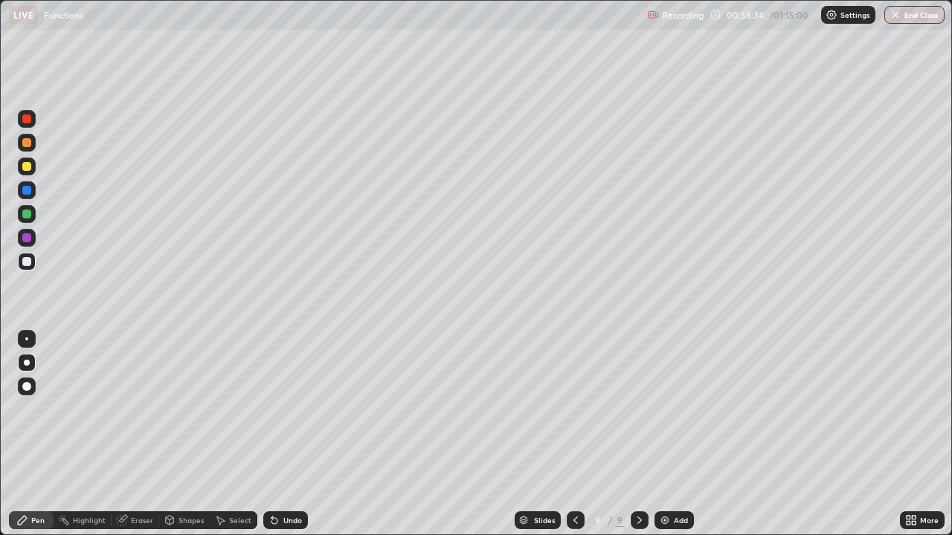
click at [26, 217] on div at bounding box center [26, 214] width 9 height 9
click at [24, 268] on div at bounding box center [27, 262] width 18 height 18
click at [30, 170] on div at bounding box center [27, 167] width 18 height 18
click at [297, 434] on div "Undo" at bounding box center [285, 520] width 45 height 18
click at [295, 434] on div "Undo" at bounding box center [292, 520] width 19 height 7
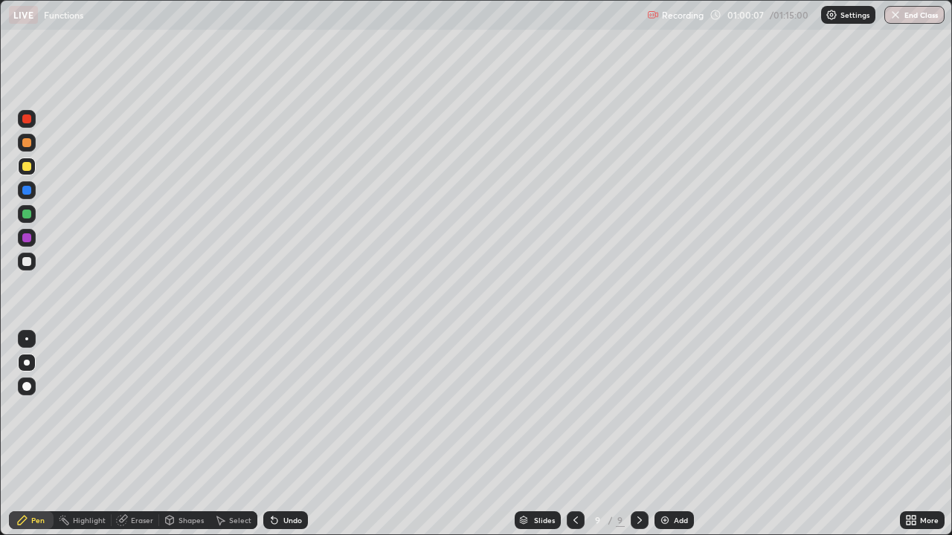
click at [299, 434] on div "Undo" at bounding box center [292, 520] width 19 height 7
click at [294, 434] on div "Undo" at bounding box center [292, 520] width 19 height 7
click at [298, 434] on div "Undo" at bounding box center [292, 520] width 19 height 7
click at [283, 434] on div "Undo" at bounding box center [292, 520] width 19 height 7
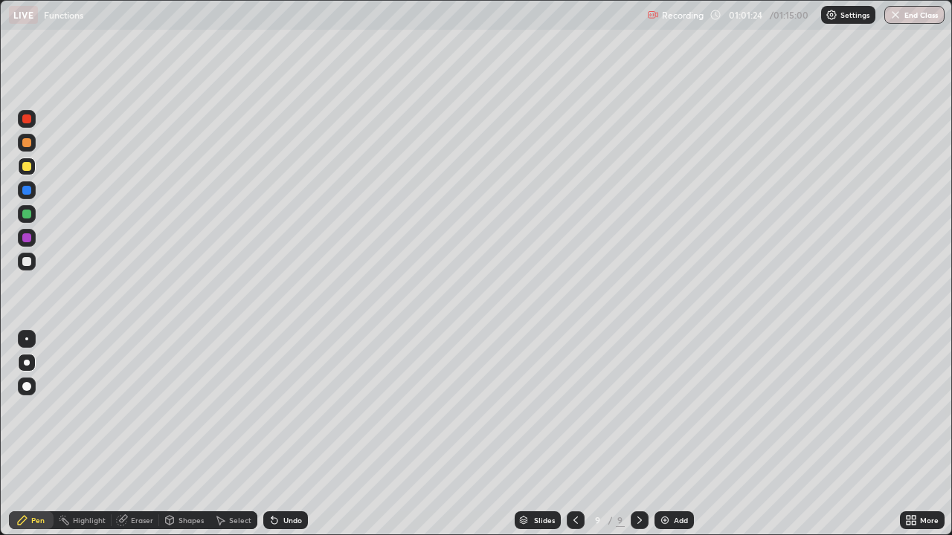
click at [285, 434] on div "Undo" at bounding box center [285, 520] width 45 height 18
click at [303, 434] on div "Undo" at bounding box center [285, 520] width 45 height 18
click at [25, 214] on div at bounding box center [26, 214] width 9 height 9
click at [917, 18] on button "End Class" at bounding box center [914, 15] width 60 height 18
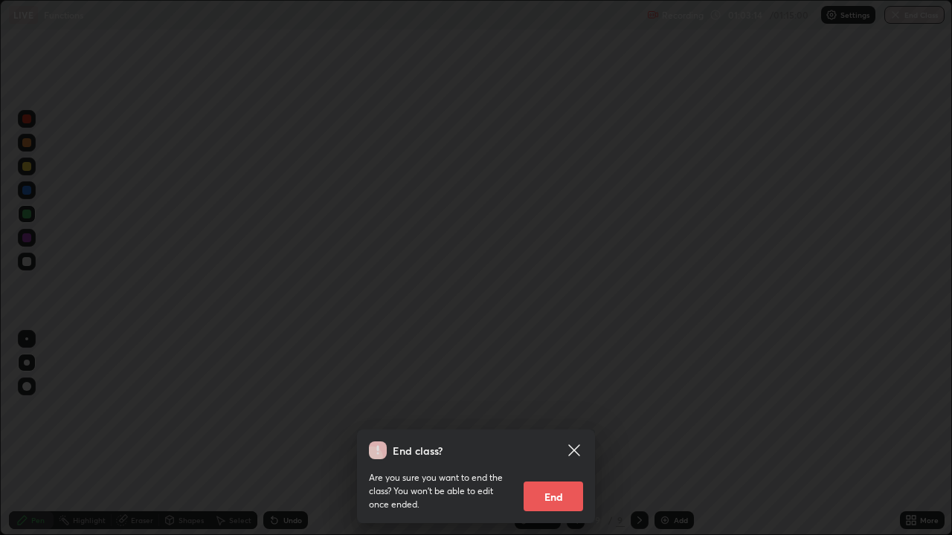
click at [565, 434] on button "End" at bounding box center [552, 497] width 59 height 30
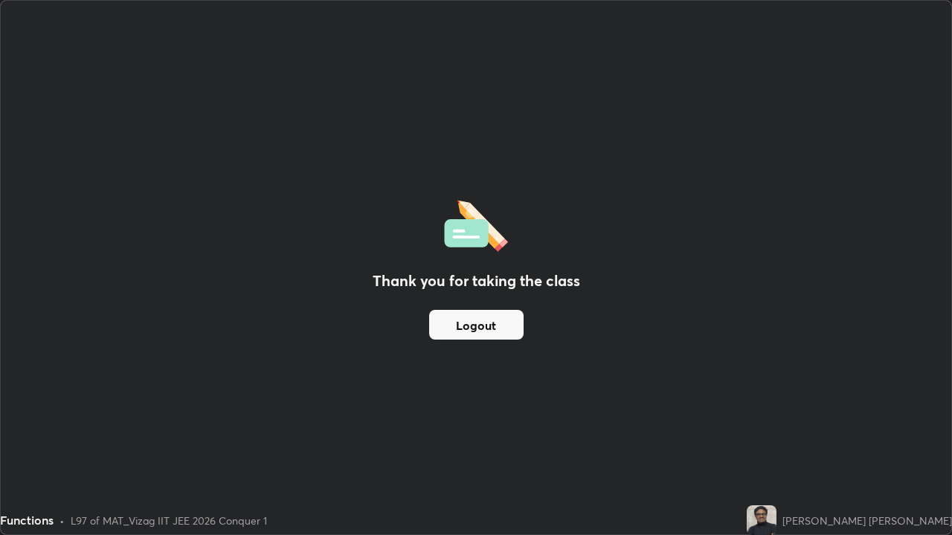
click at [494, 328] on button "Logout" at bounding box center [476, 325] width 94 height 30
